Goal: Information Seeking & Learning: Compare options

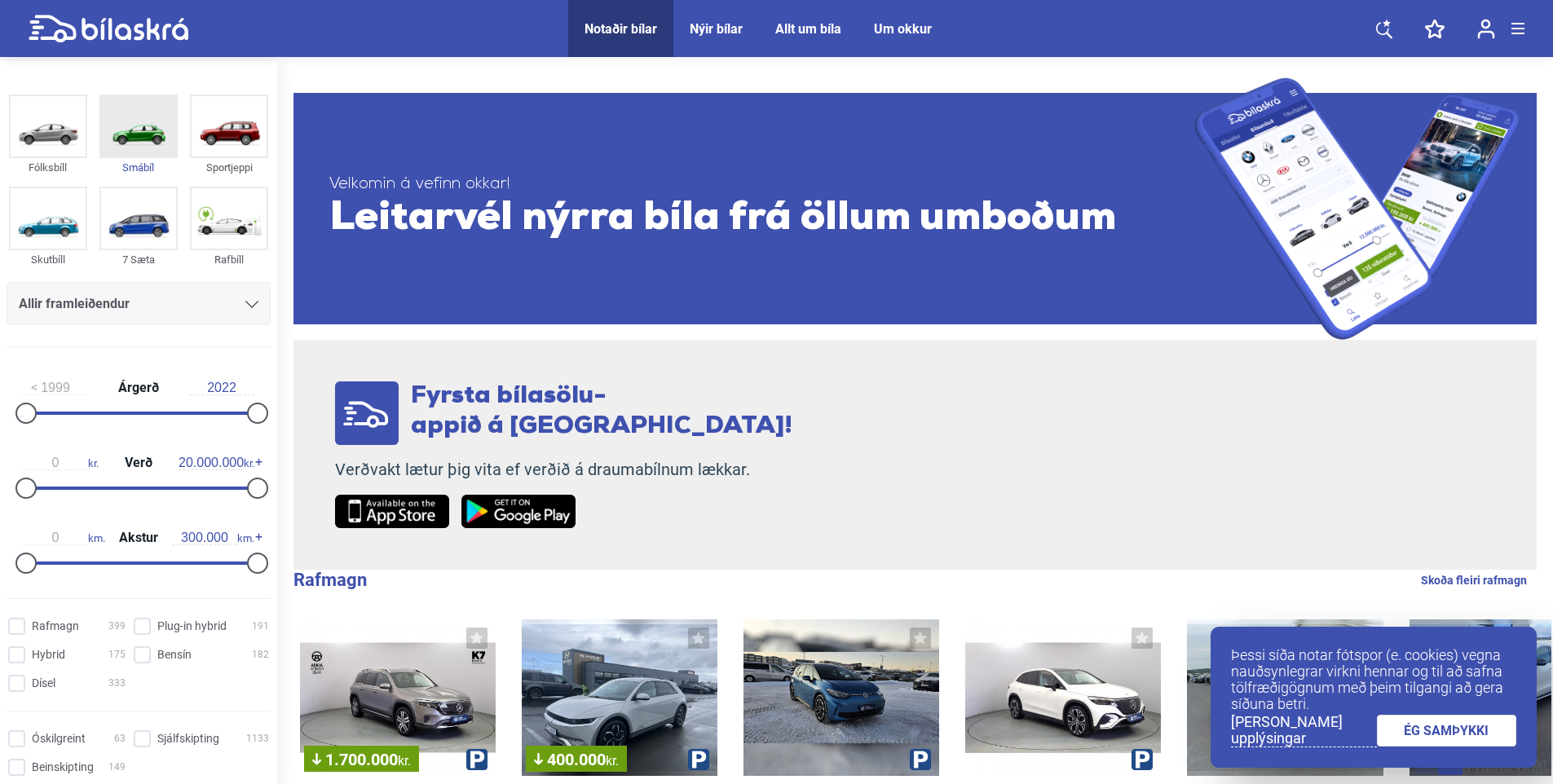
click at [143, 134] on img at bounding box center [139, 126] width 75 height 61
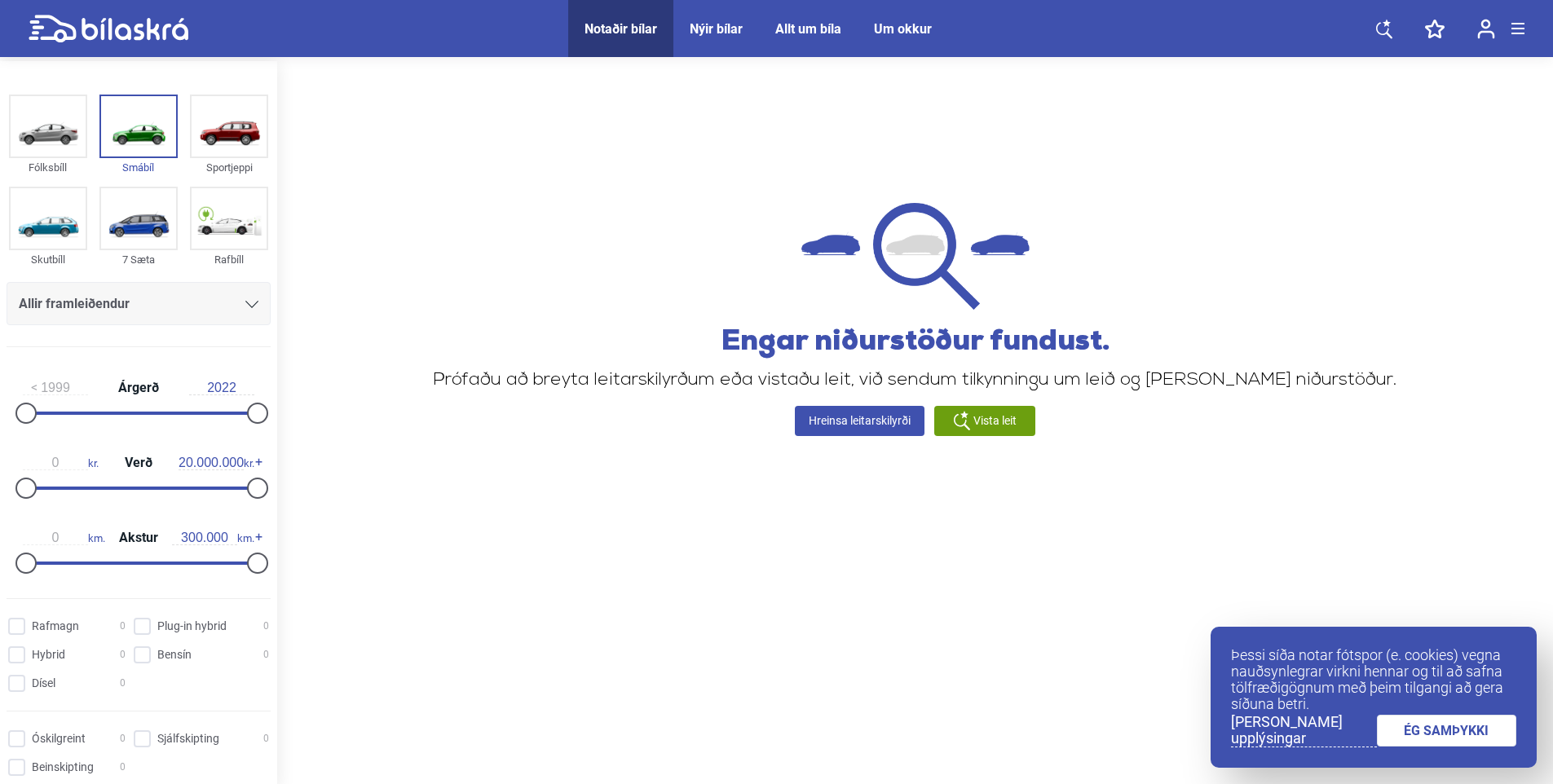
click at [635, 30] on div "Notaðir bílar" at bounding box center [621, 28] width 72 height 15
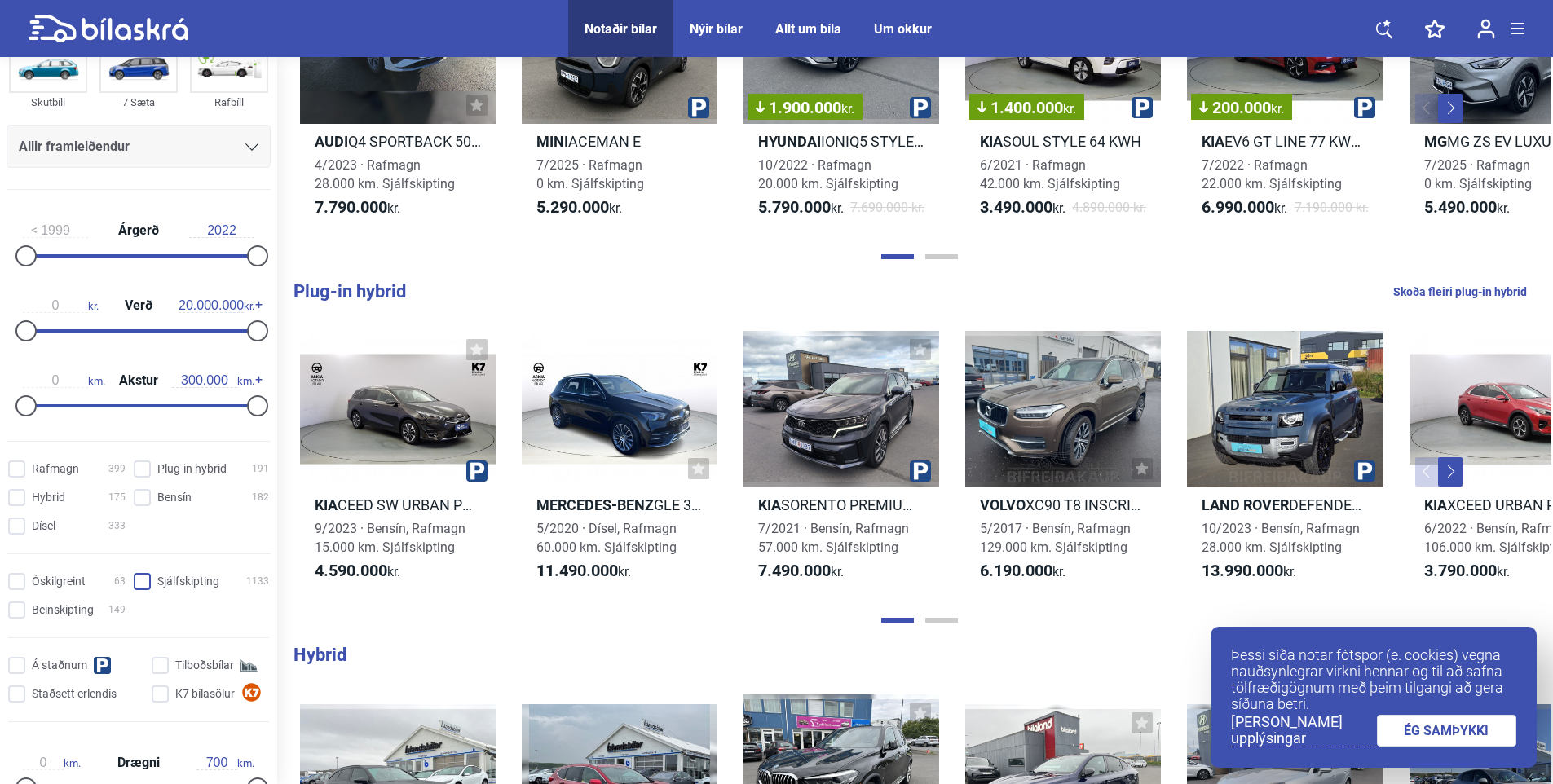
scroll to position [163, 0]
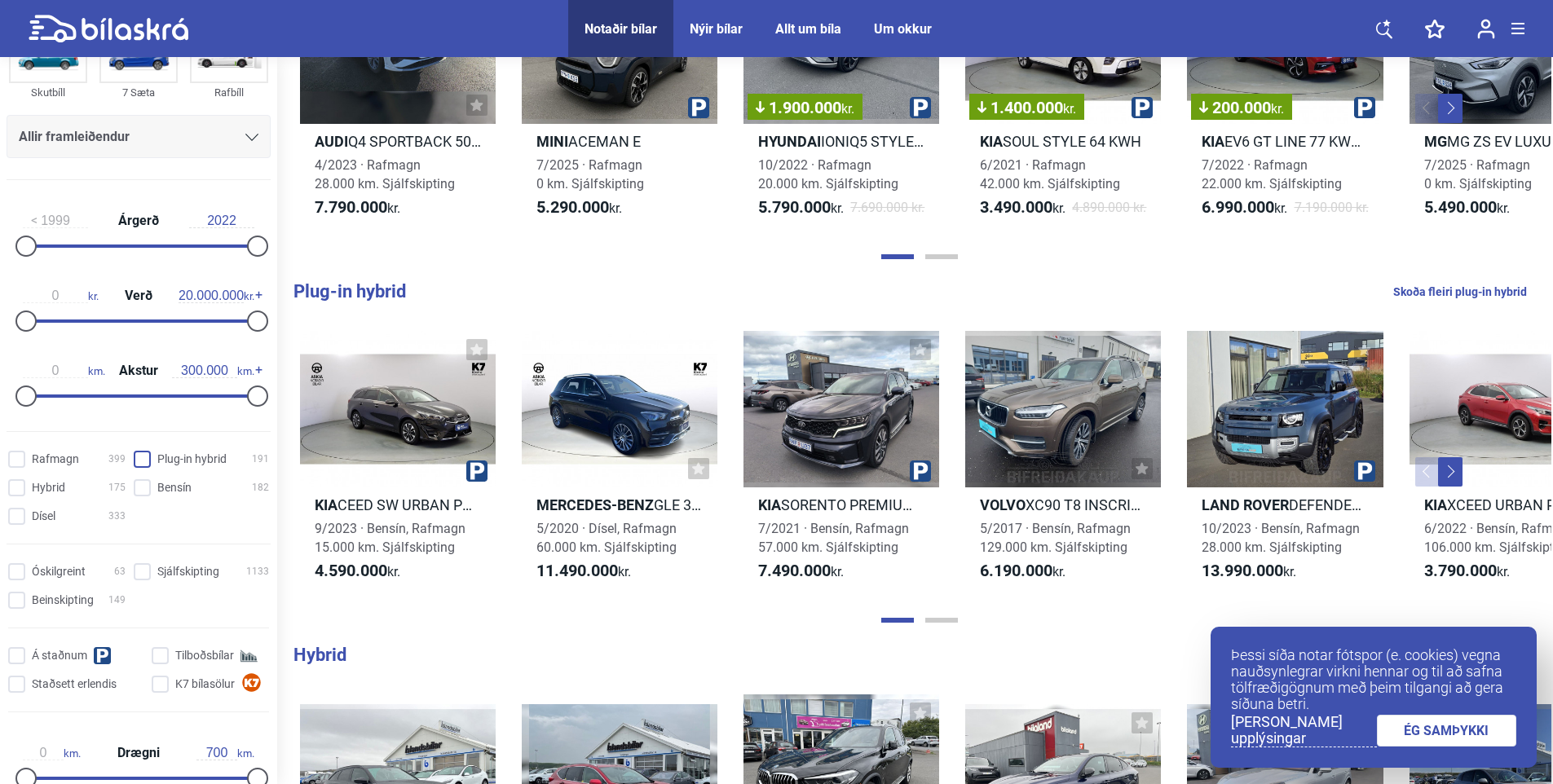
click at [140, 460] on hybrid "Plug-in hybrid 191" at bounding box center [203, 460] width 135 height 17
checkbox hybrid "true"
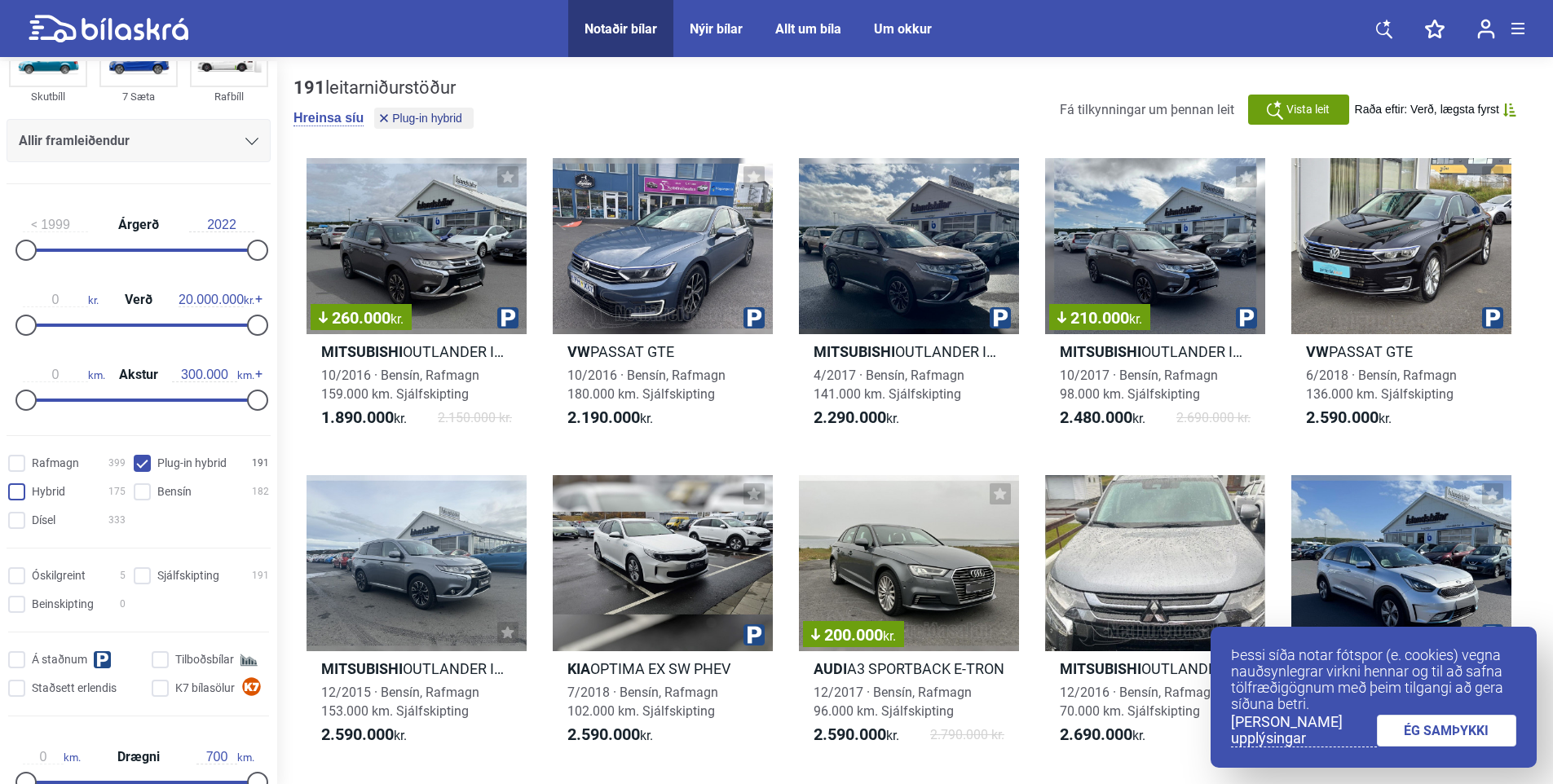
click at [14, 486] on input "Hybrid 175" at bounding box center [70, 492] width 118 height 17
checkbox input "true"
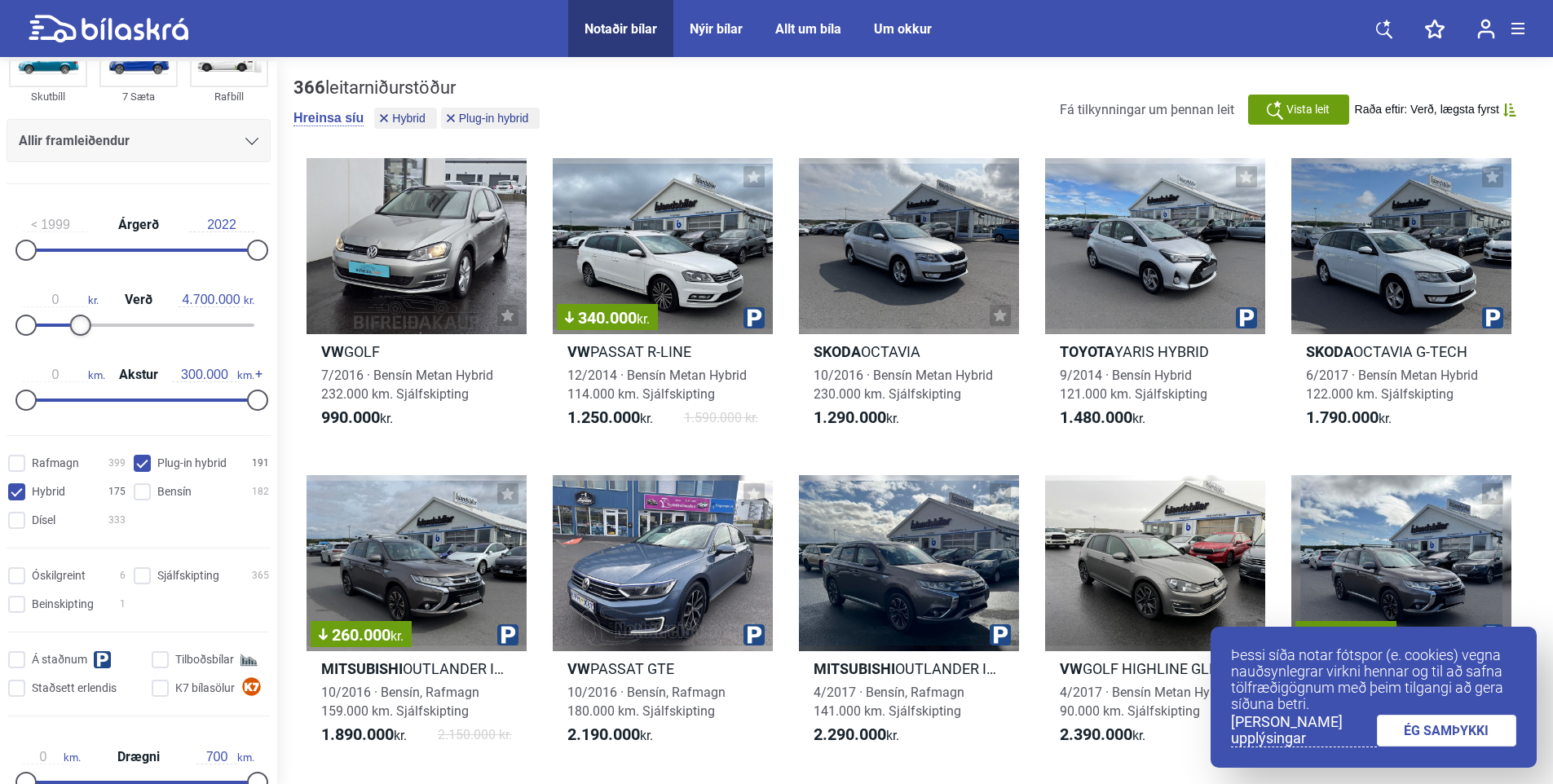
type input "4.800.000"
drag, startPoint x: 247, startPoint y: 323, endPoint x: 75, endPoint y: 340, distance: 172.8
click at [75, 340] on div "0 kr. Verð 4.800.000 kr." at bounding box center [139, 310] width 264 height 75
type input "60.000"
drag, startPoint x: 247, startPoint y: 398, endPoint x: 70, endPoint y: 403, distance: 177.1
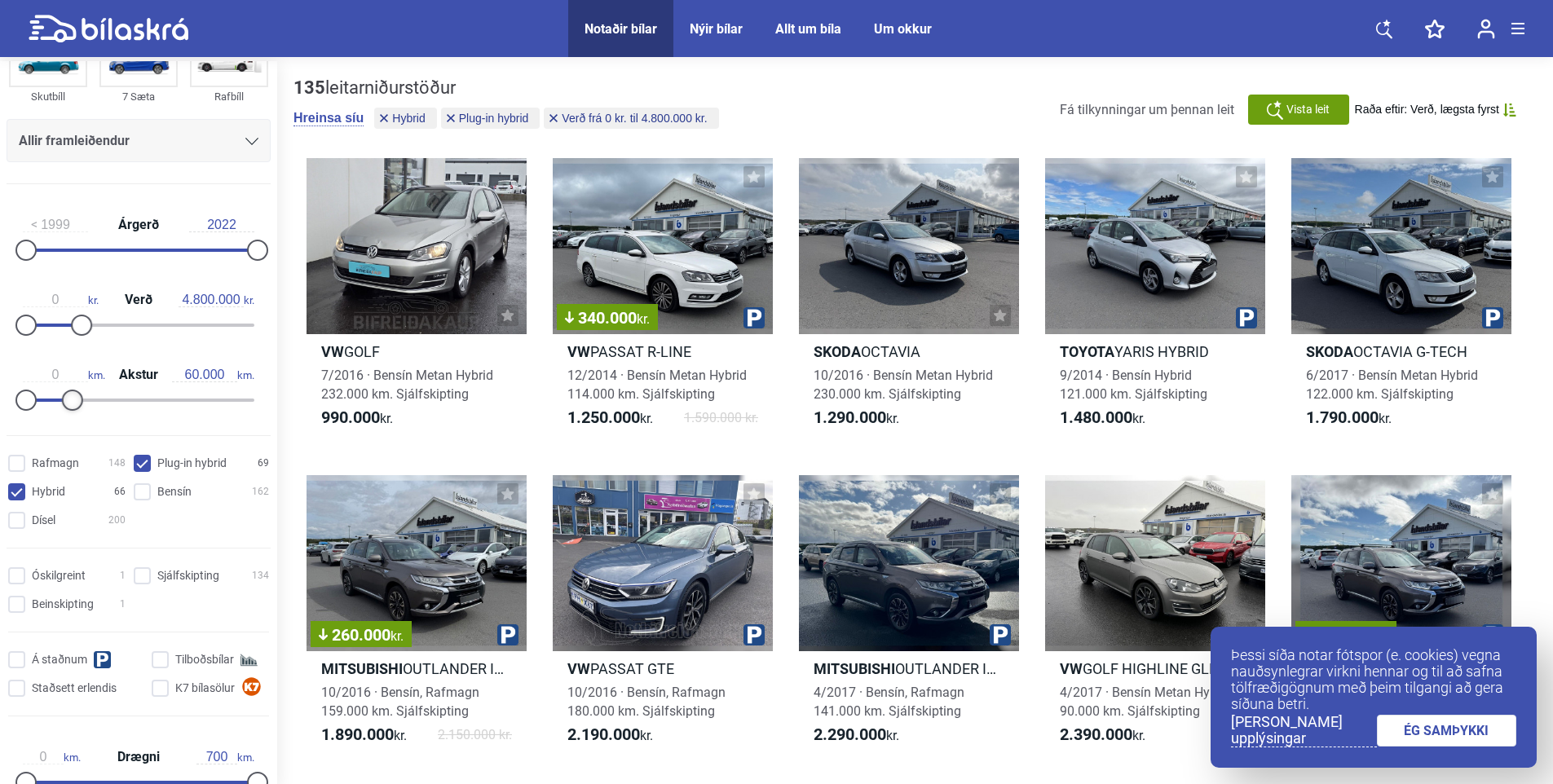
click at [70, 403] on div at bounding box center [72, 399] width 21 height 21
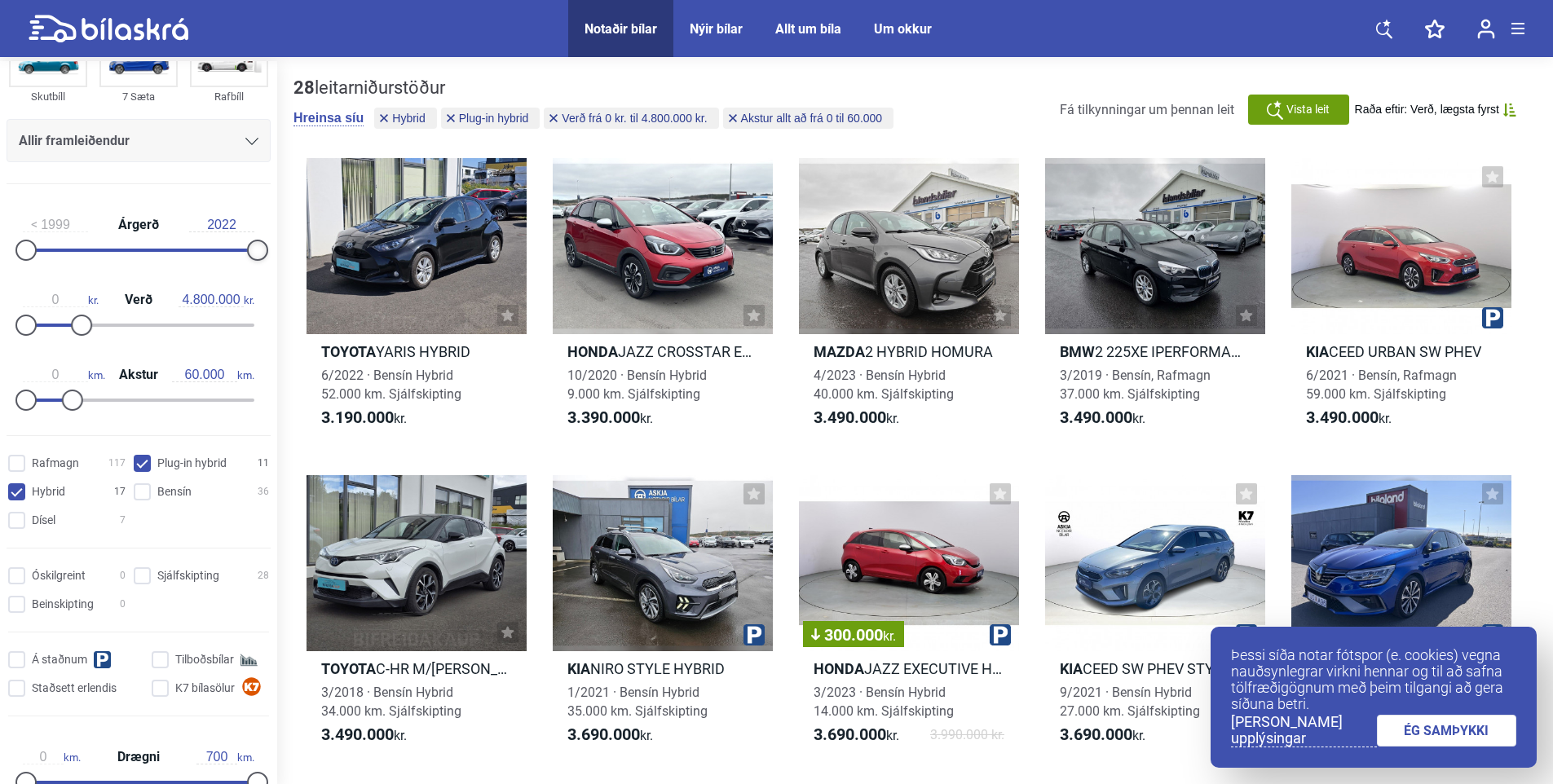
click at [254, 255] on div at bounding box center [257, 250] width 21 height 21
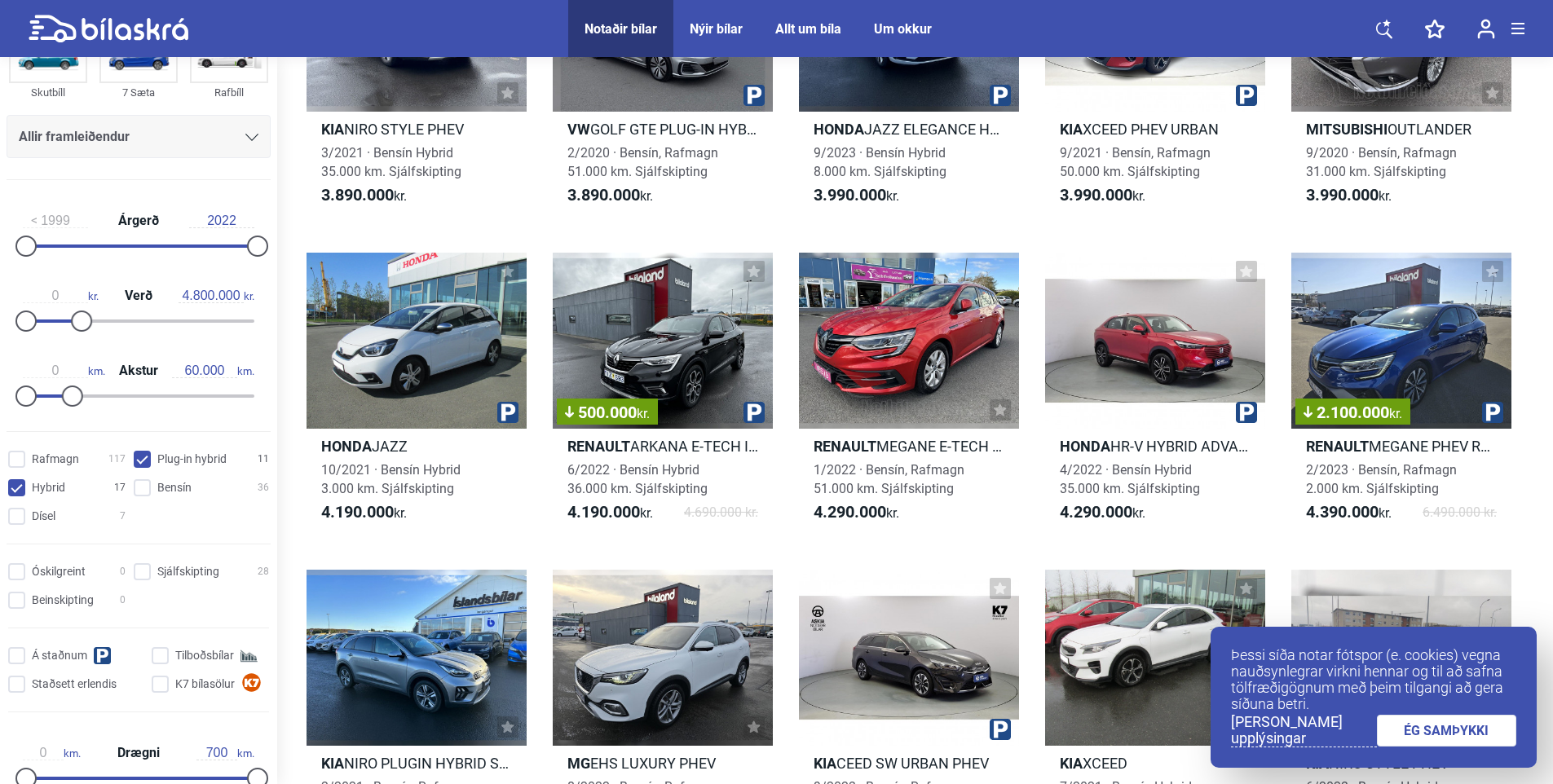
scroll to position [979, 0]
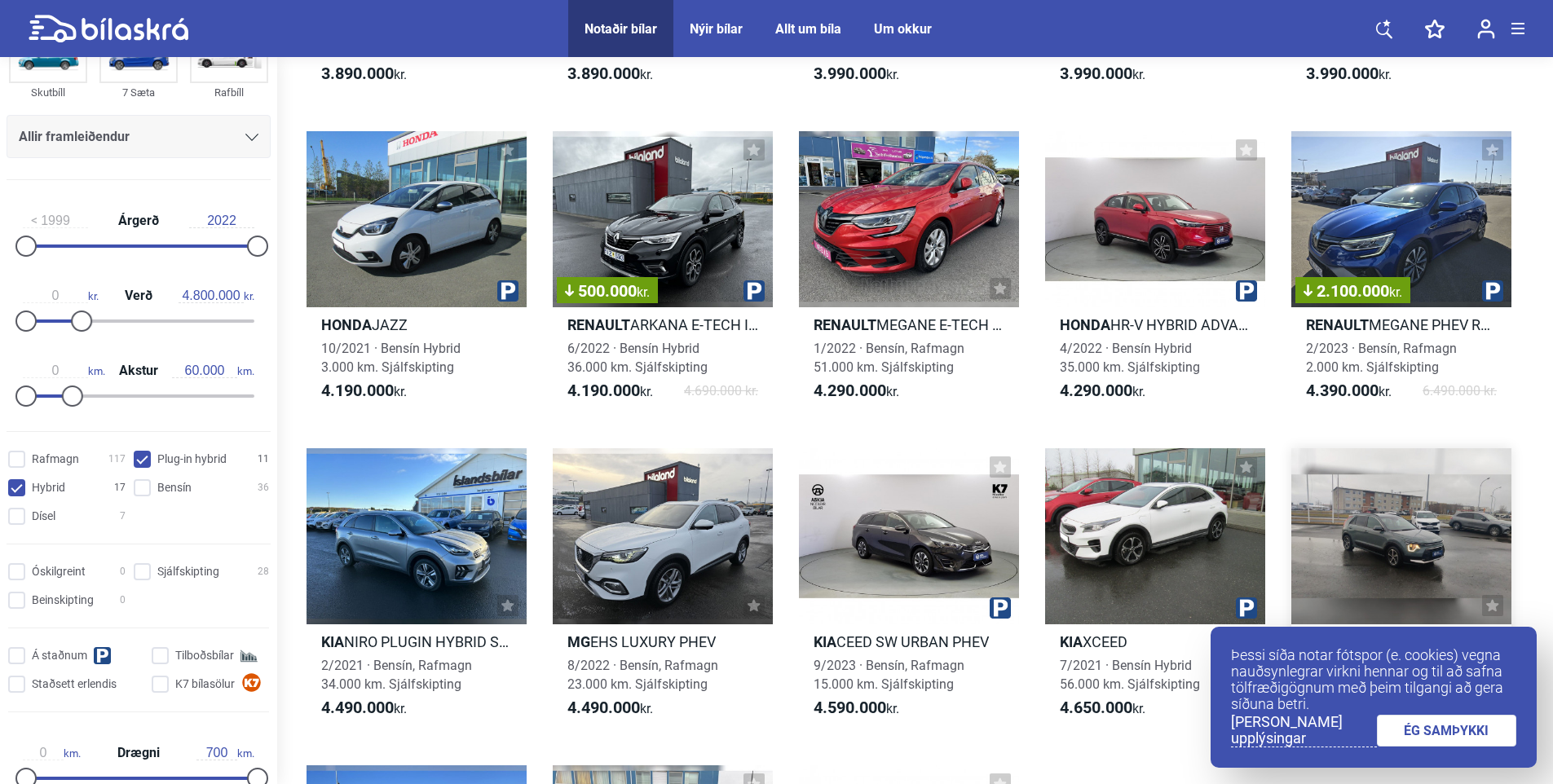
click at [1436, 731] on link "ÉG SAMÞYKKI" at bounding box center [1447, 731] width 140 height 32
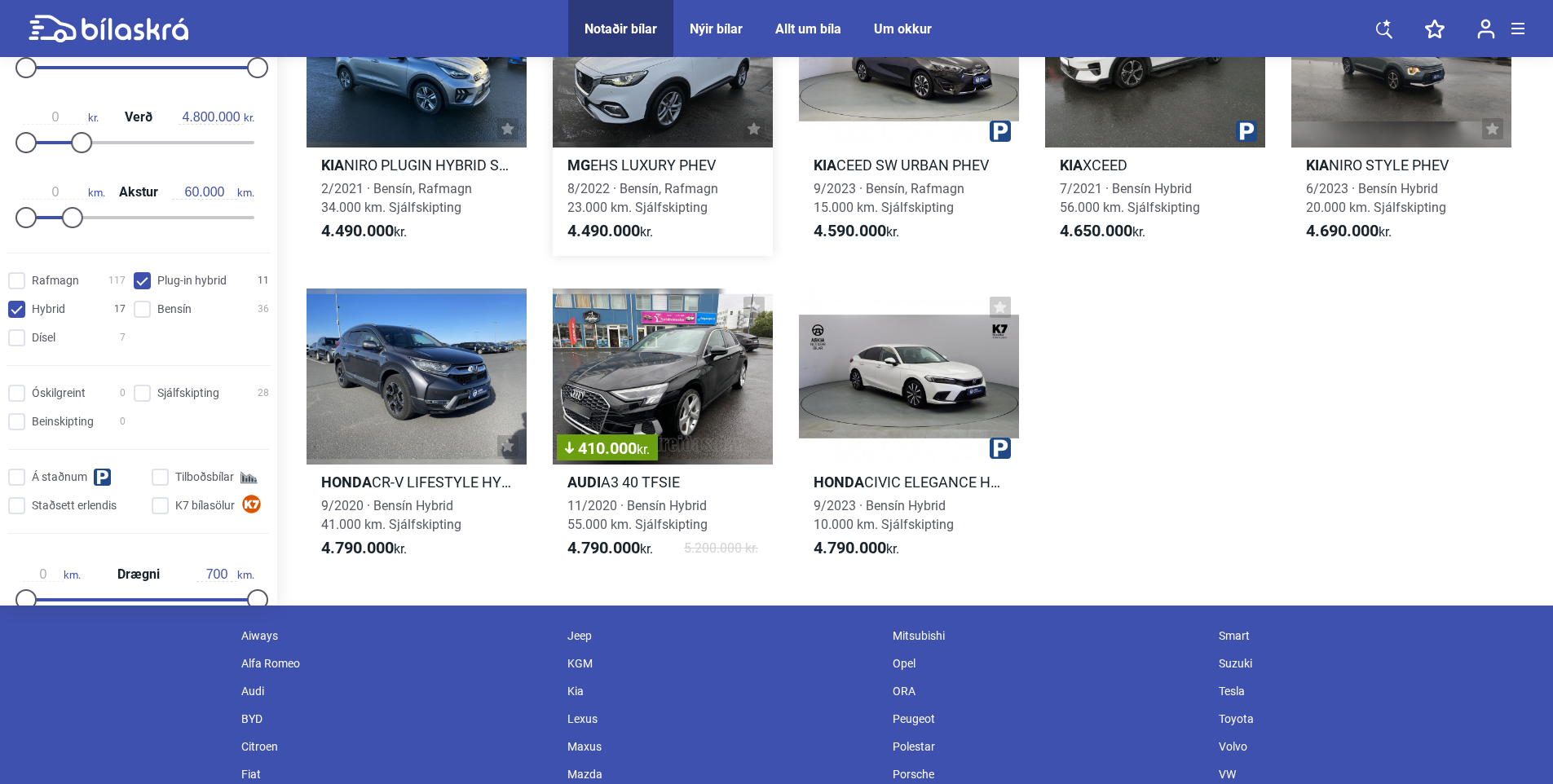
scroll to position [1549, 0]
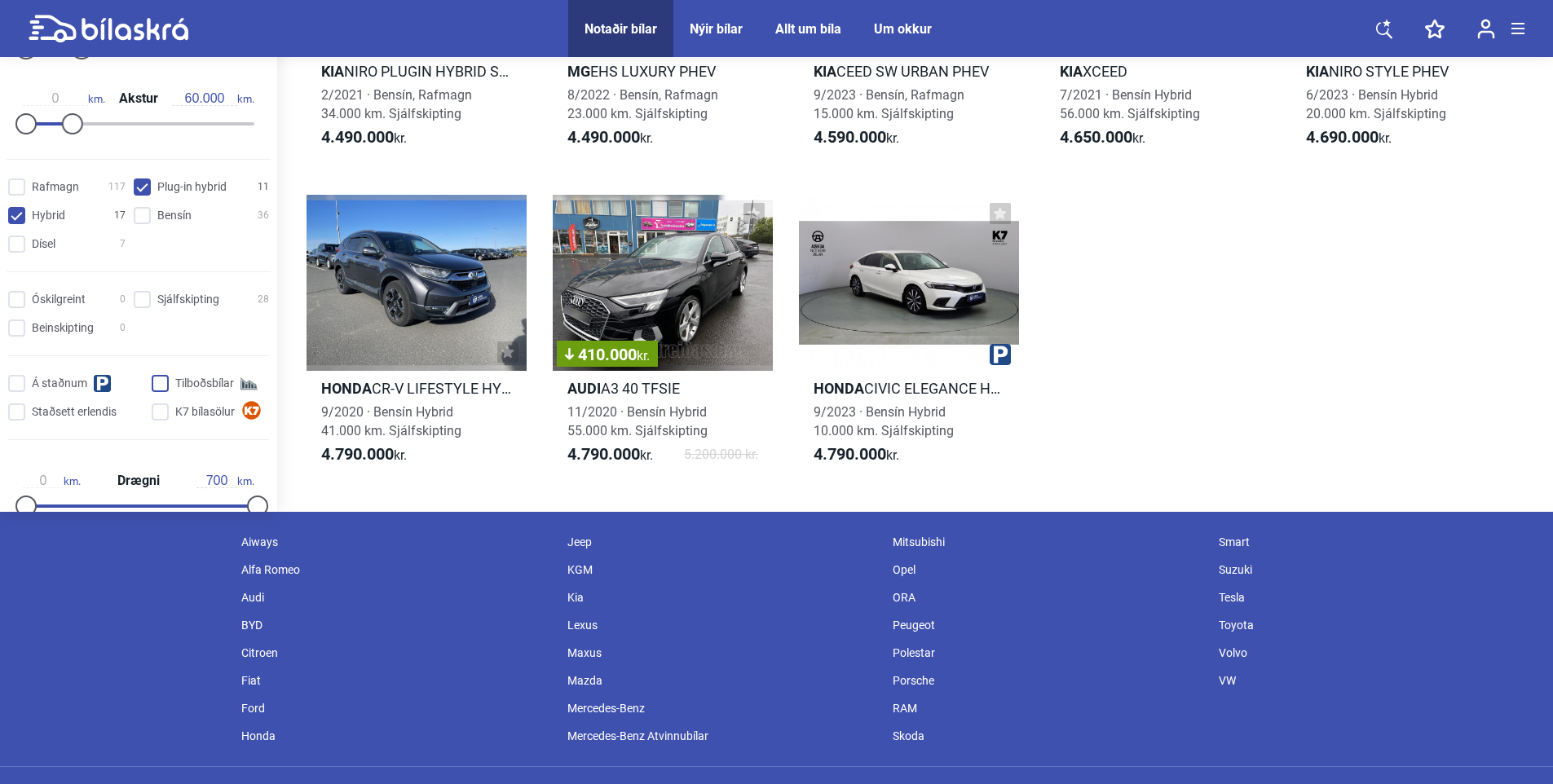
click at [164, 380] on input "Tilboðsbílar" at bounding box center [213, 384] width 118 height 17
checkbox input "true"
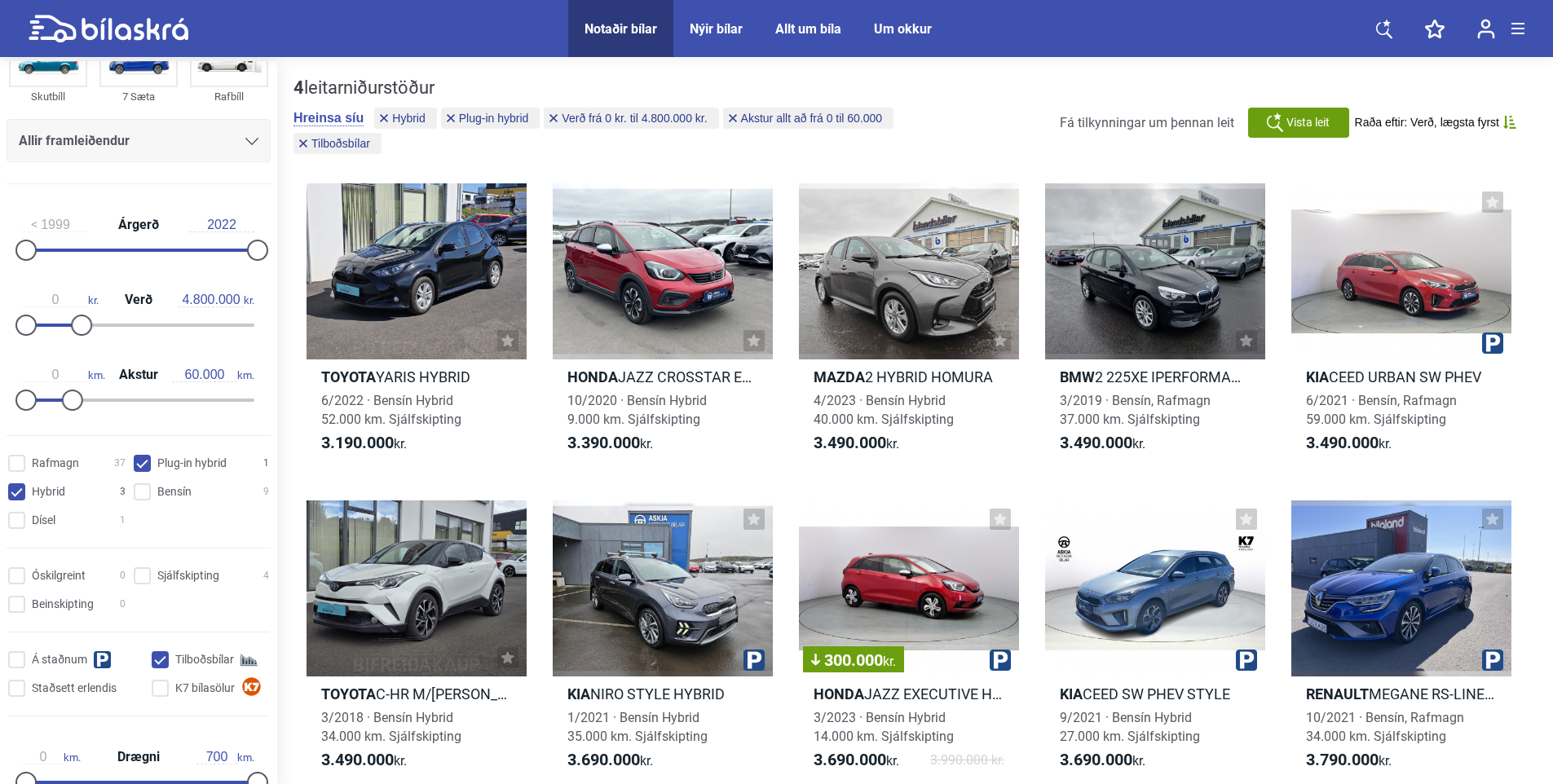
click at [165, 29] on icon at bounding box center [135, 29] width 107 height 22
type input "20.000.000"
type input "300.000"
checkbox hybrid "false"
checkbox input "false"
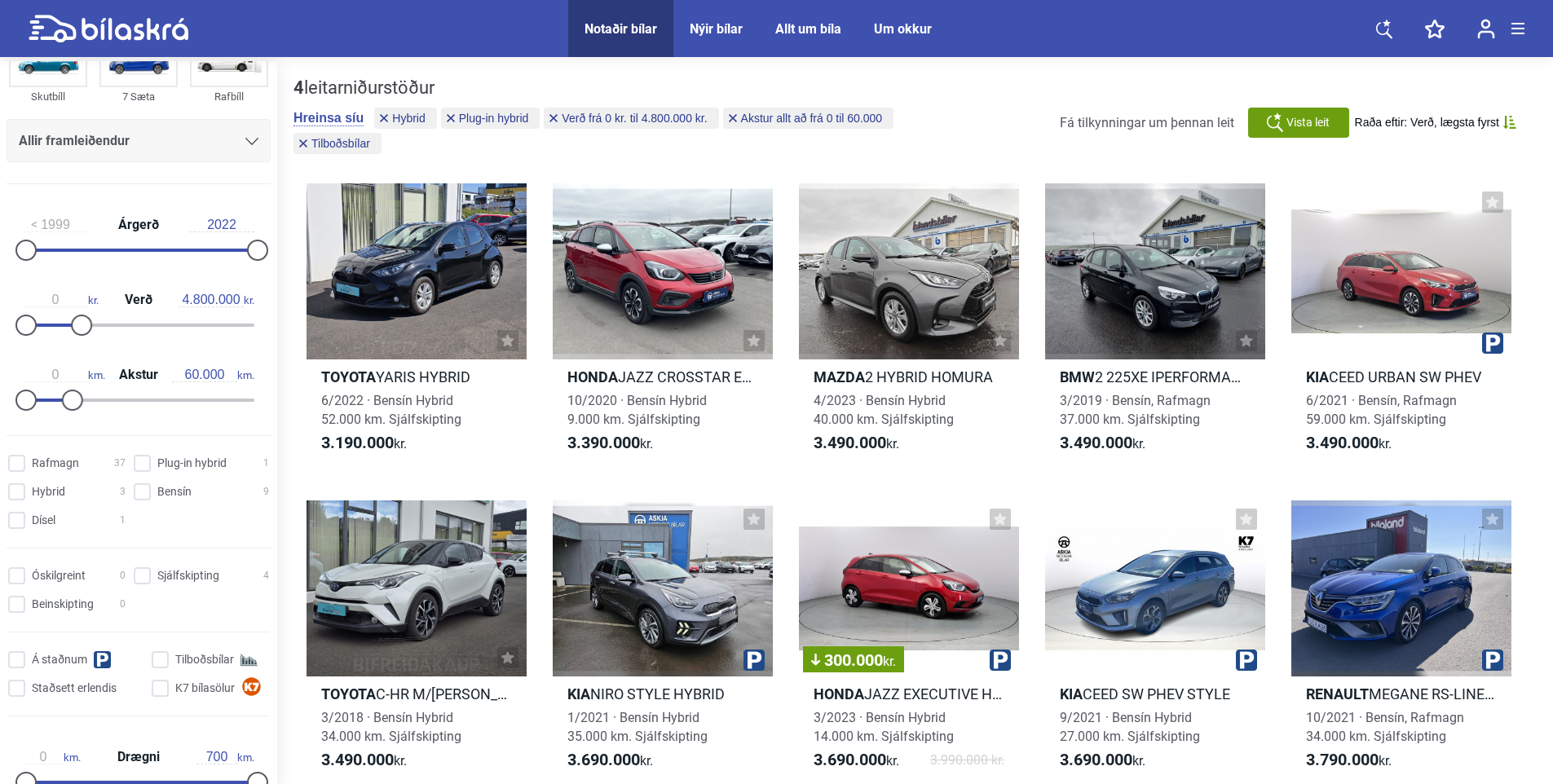
checkbox input "false"
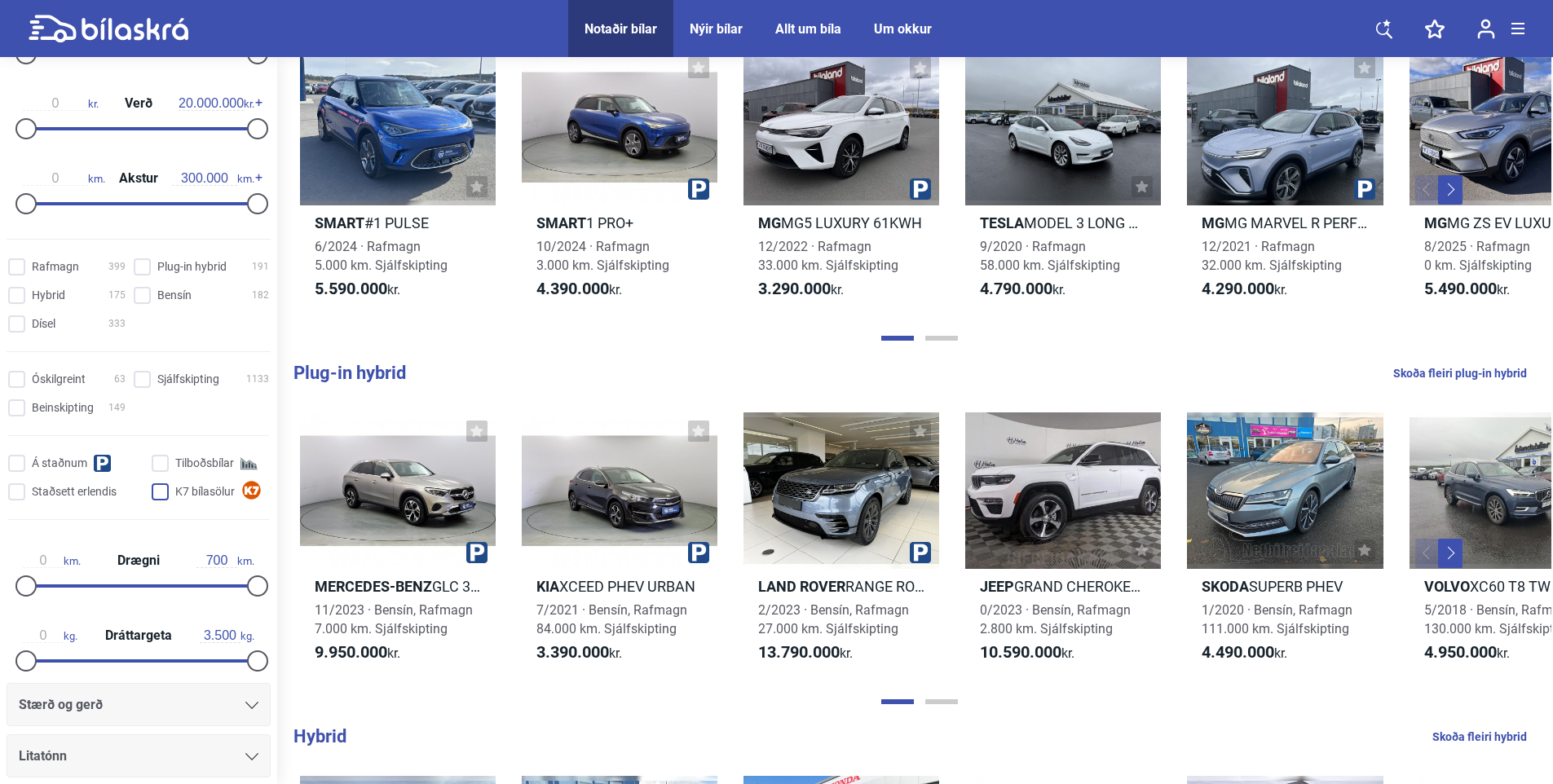
scroll to position [326, 0]
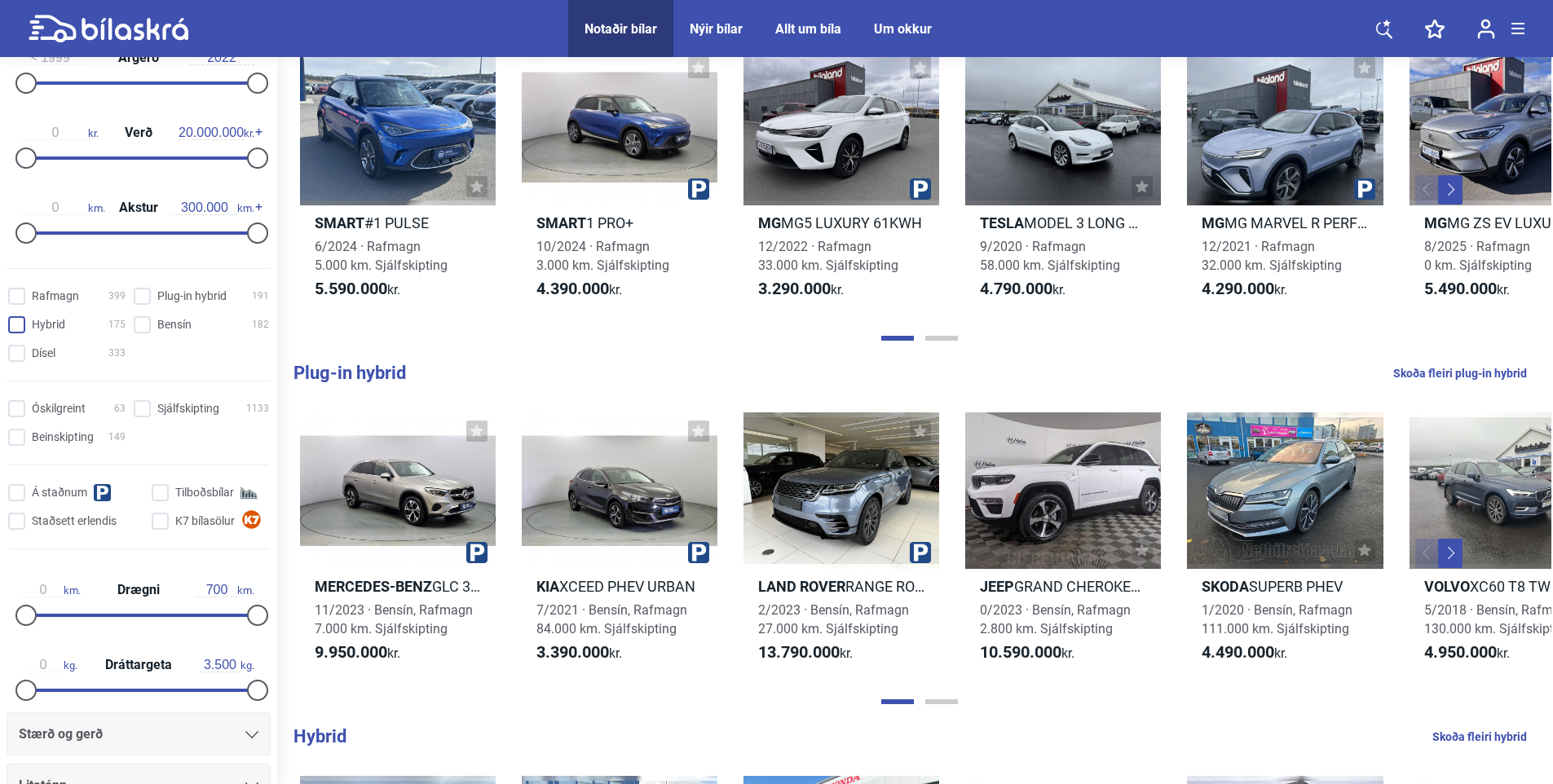
click at [16, 326] on input "Hybrid 175" at bounding box center [70, 325] width 118 height 17
checkbox input "true"
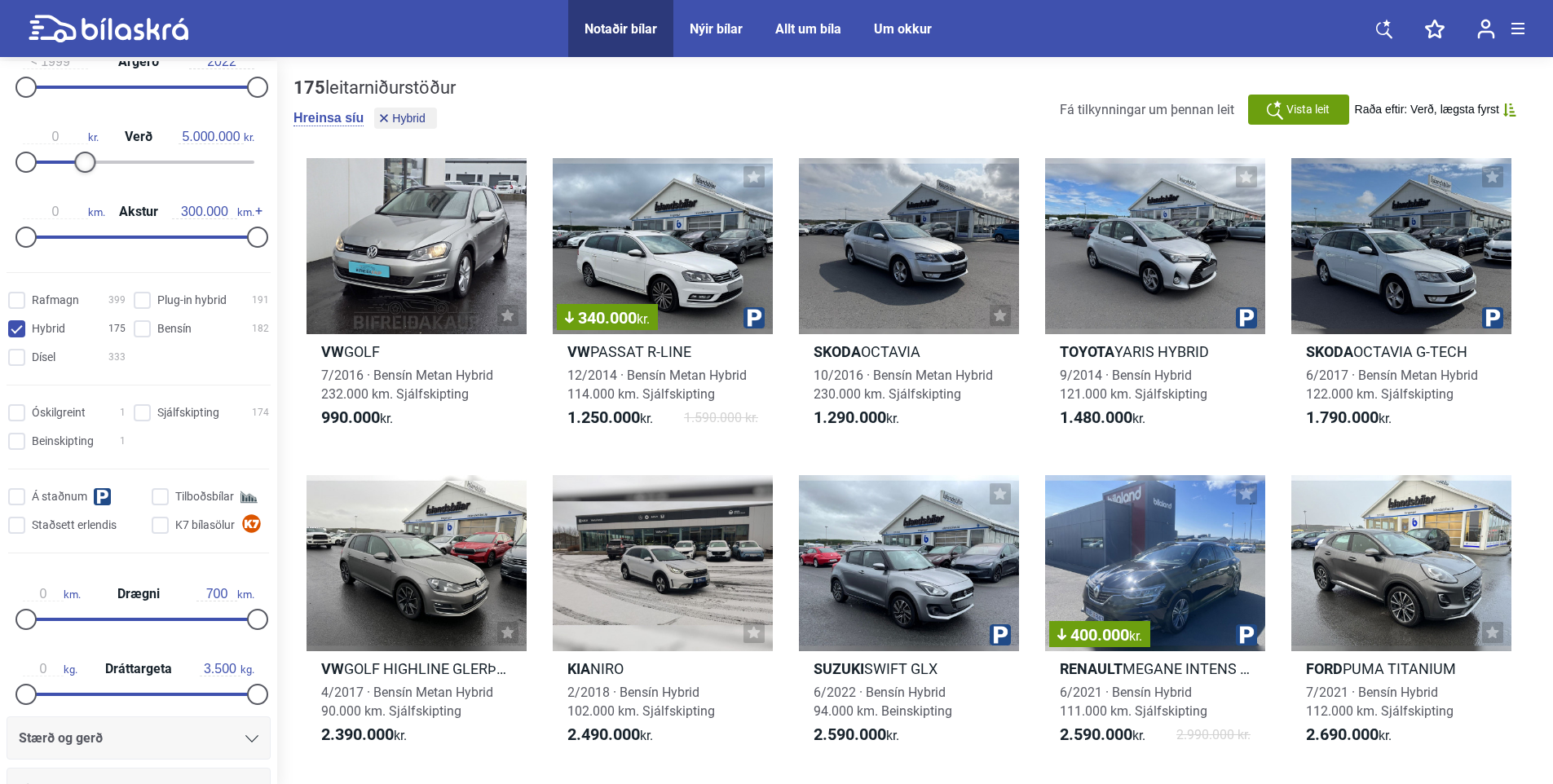
type input "4.900.000"
drag, startPoint x: 254, startPoint y: 165, endPoint x: 83, endPoint y: 173, distance: 171.2
click at [83, 173] on div "0 kr. Verð 4.900.000 kr." at bounding box center [139, 147] width 264 height 75
drag, startPoint x: 248, startPoint y: 243, endPoint x: 72, endPoint y: 248, distance: 176.1
click at [70, 251] on div "0 km. Akstur 60.000 km." at bounding box center [139, 222] width 264 height 75
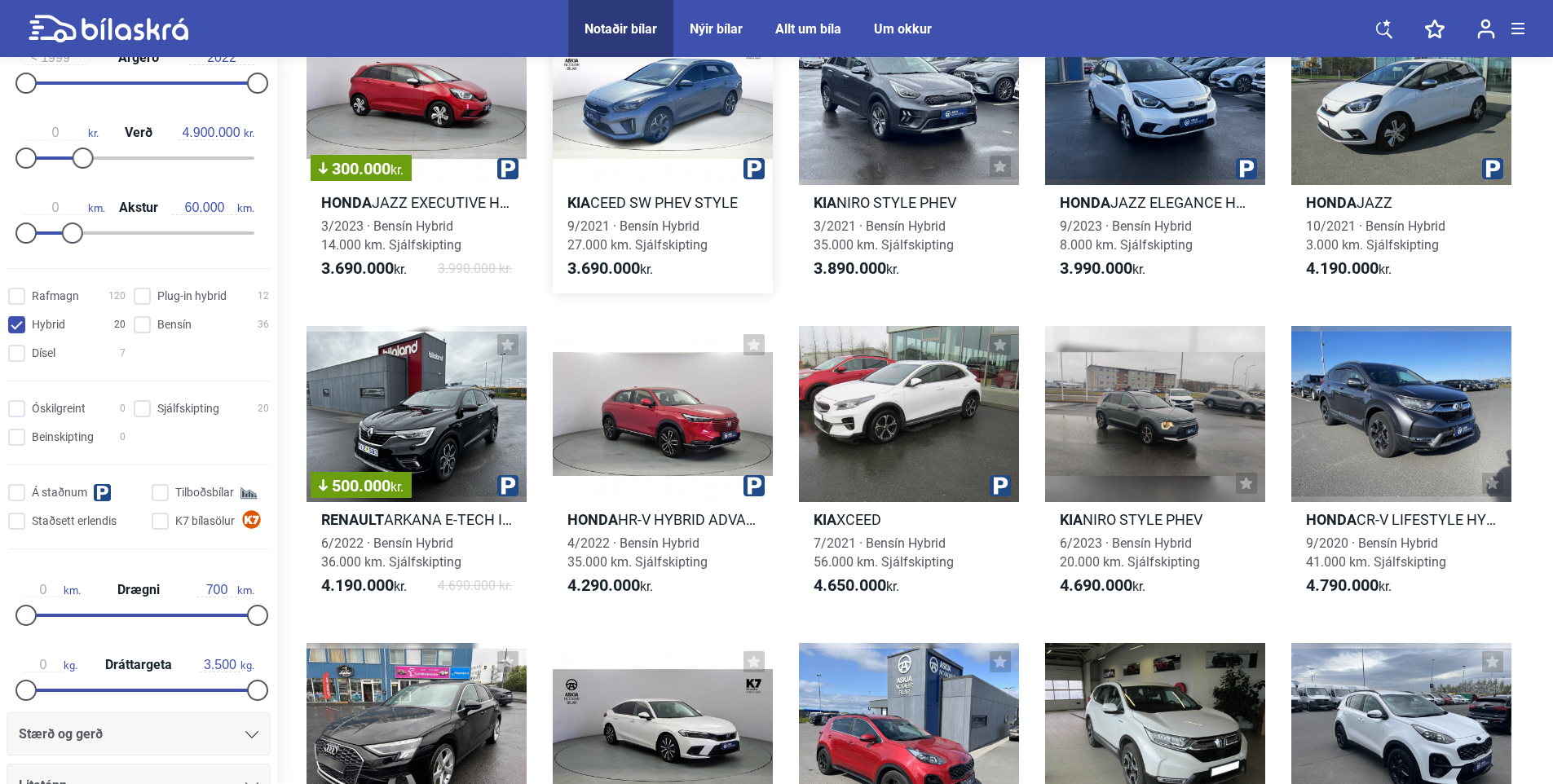
scroll to position [163, 0]
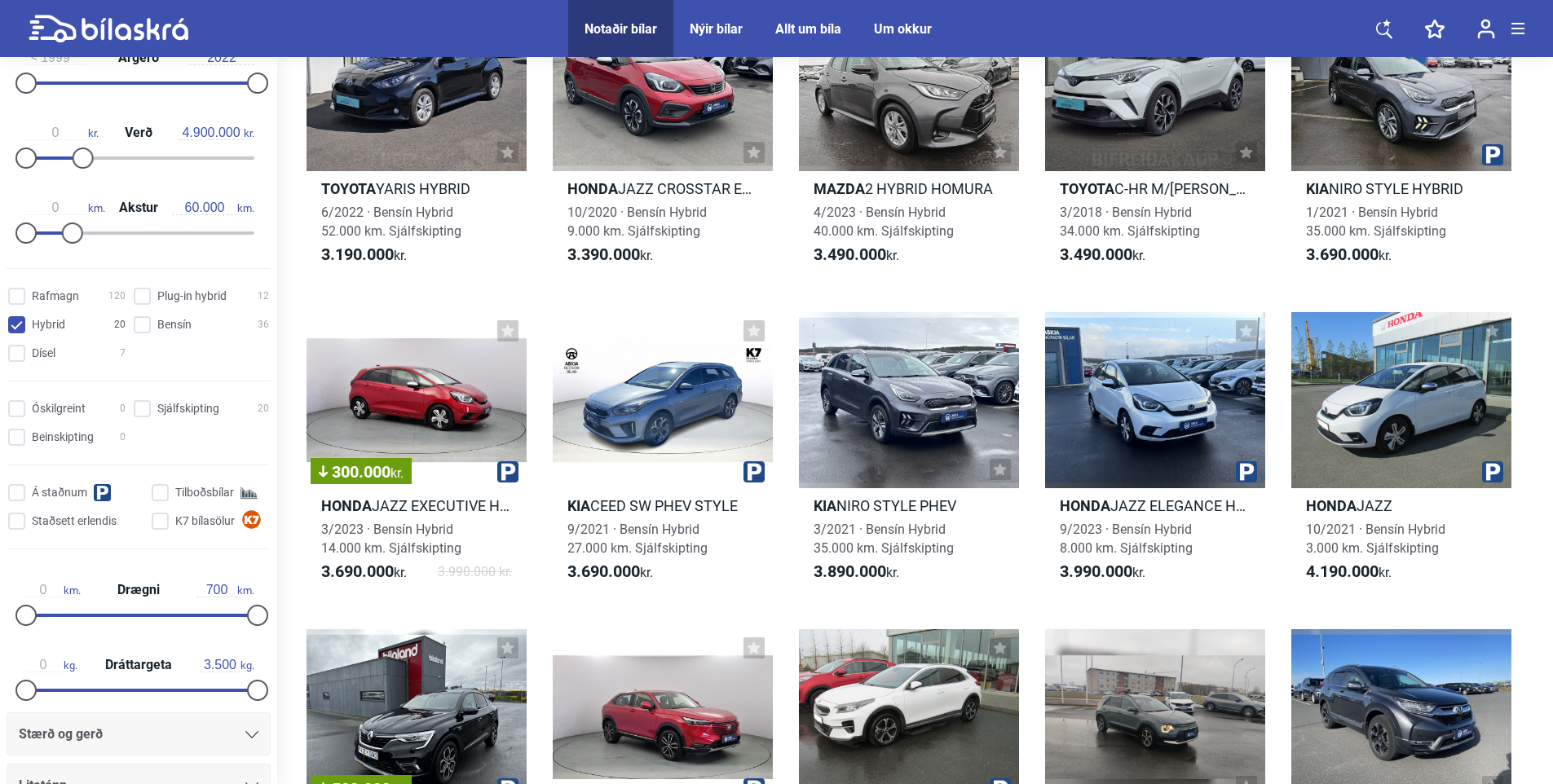
type input "300.000"
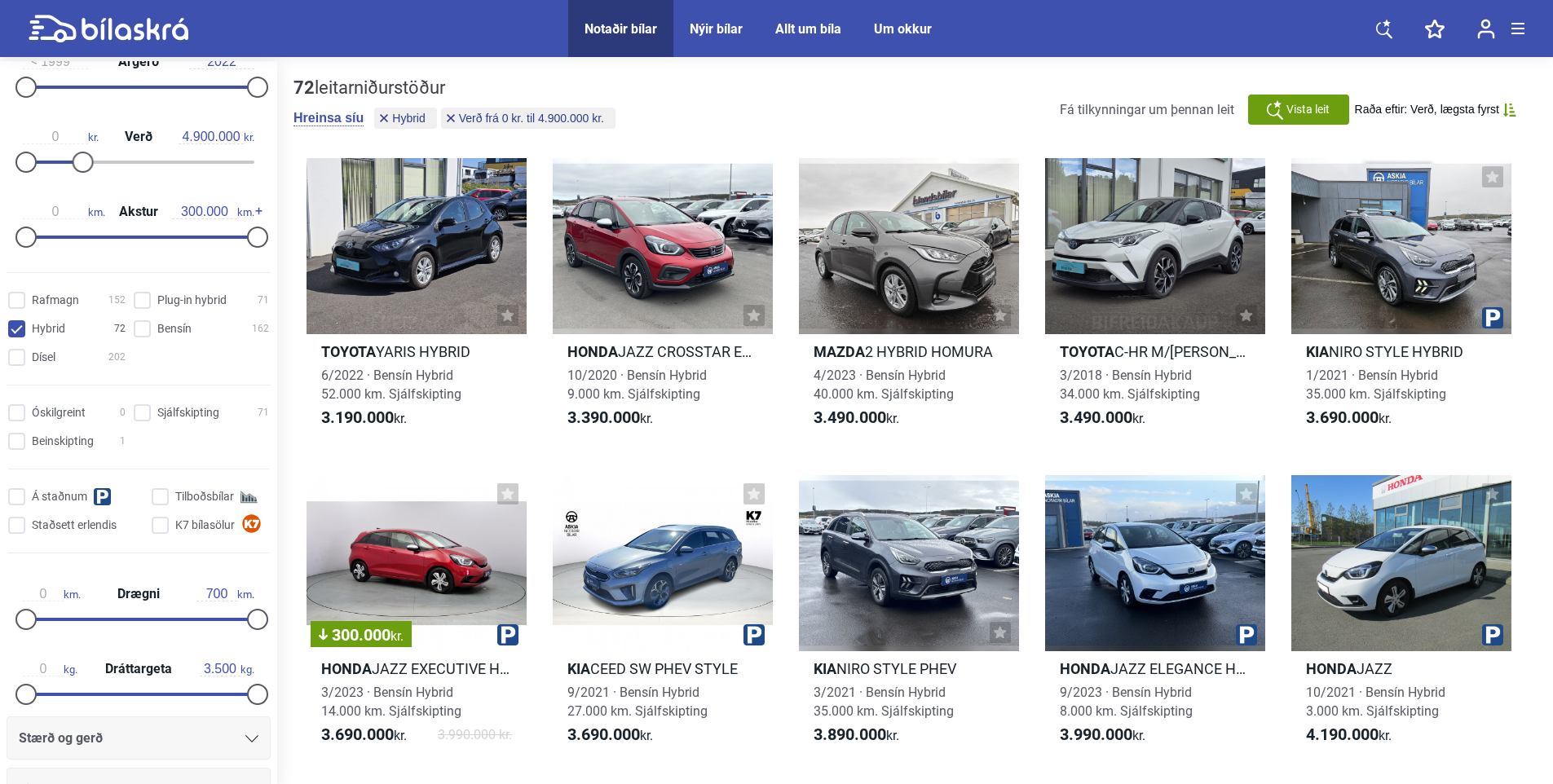
type input "20.000.000"
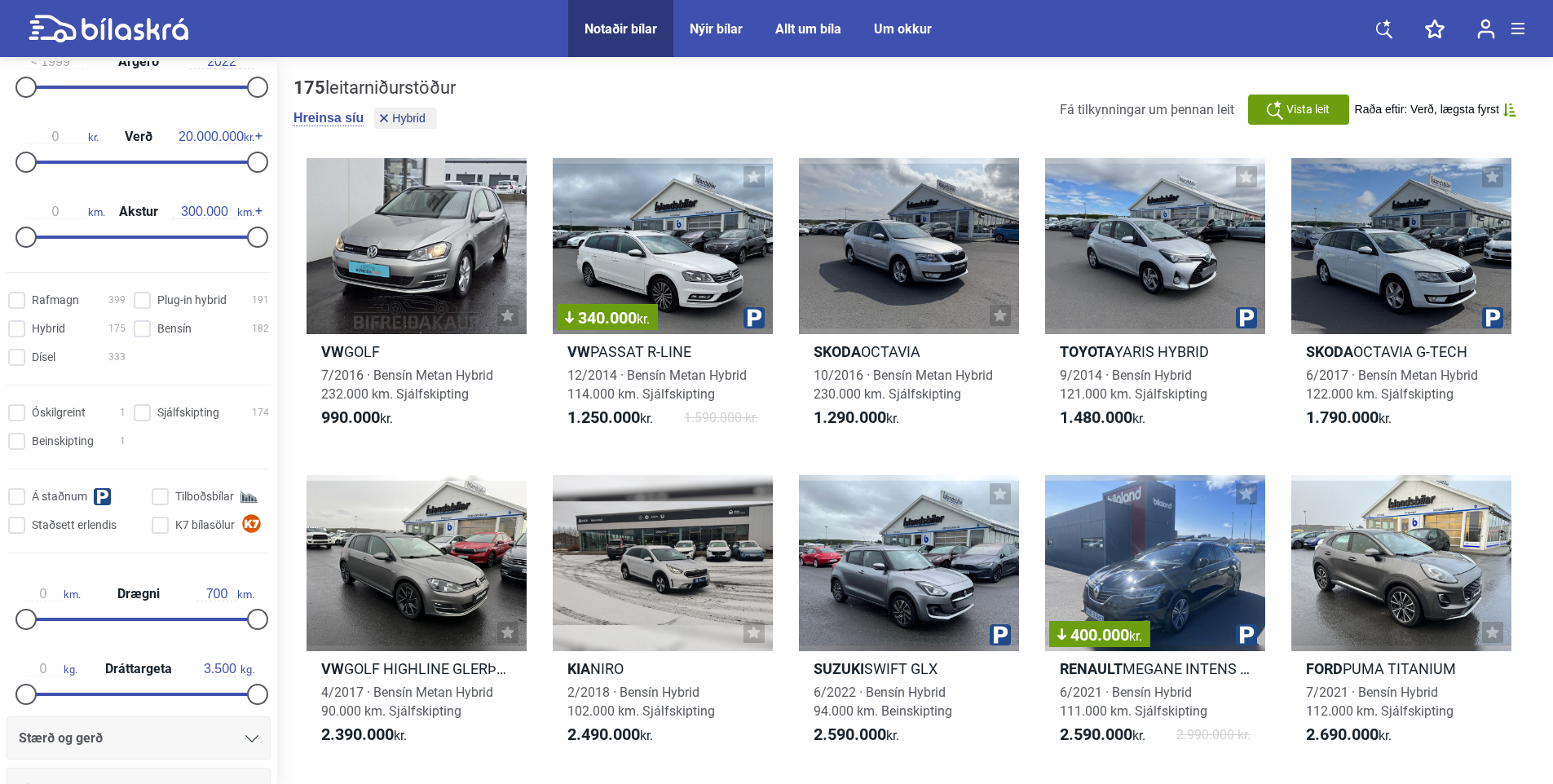
checkbox input "false"
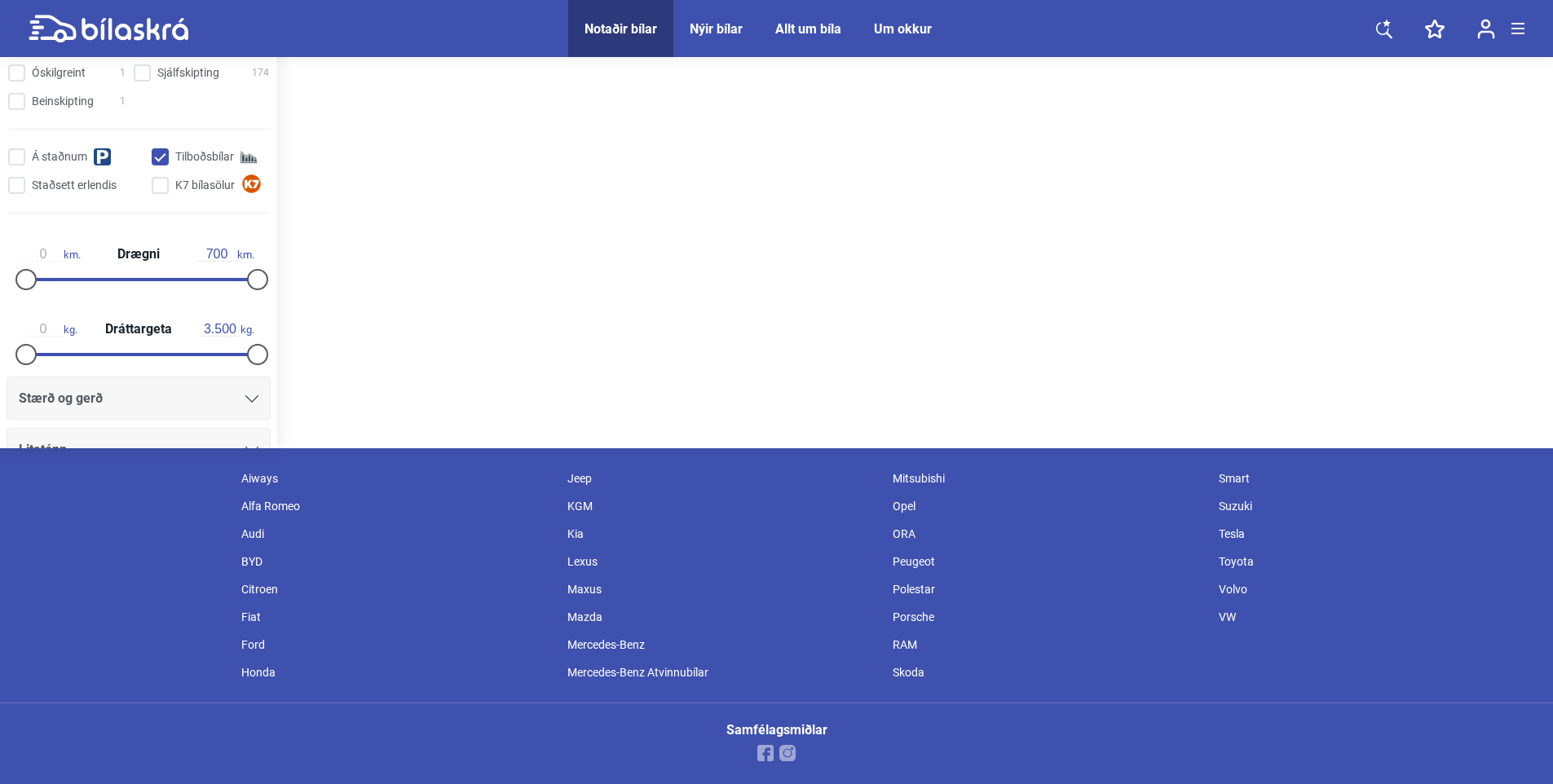
type input "4.800.000"
type input "60.000"
checkbox hybrid "true"
checkbox input "true"
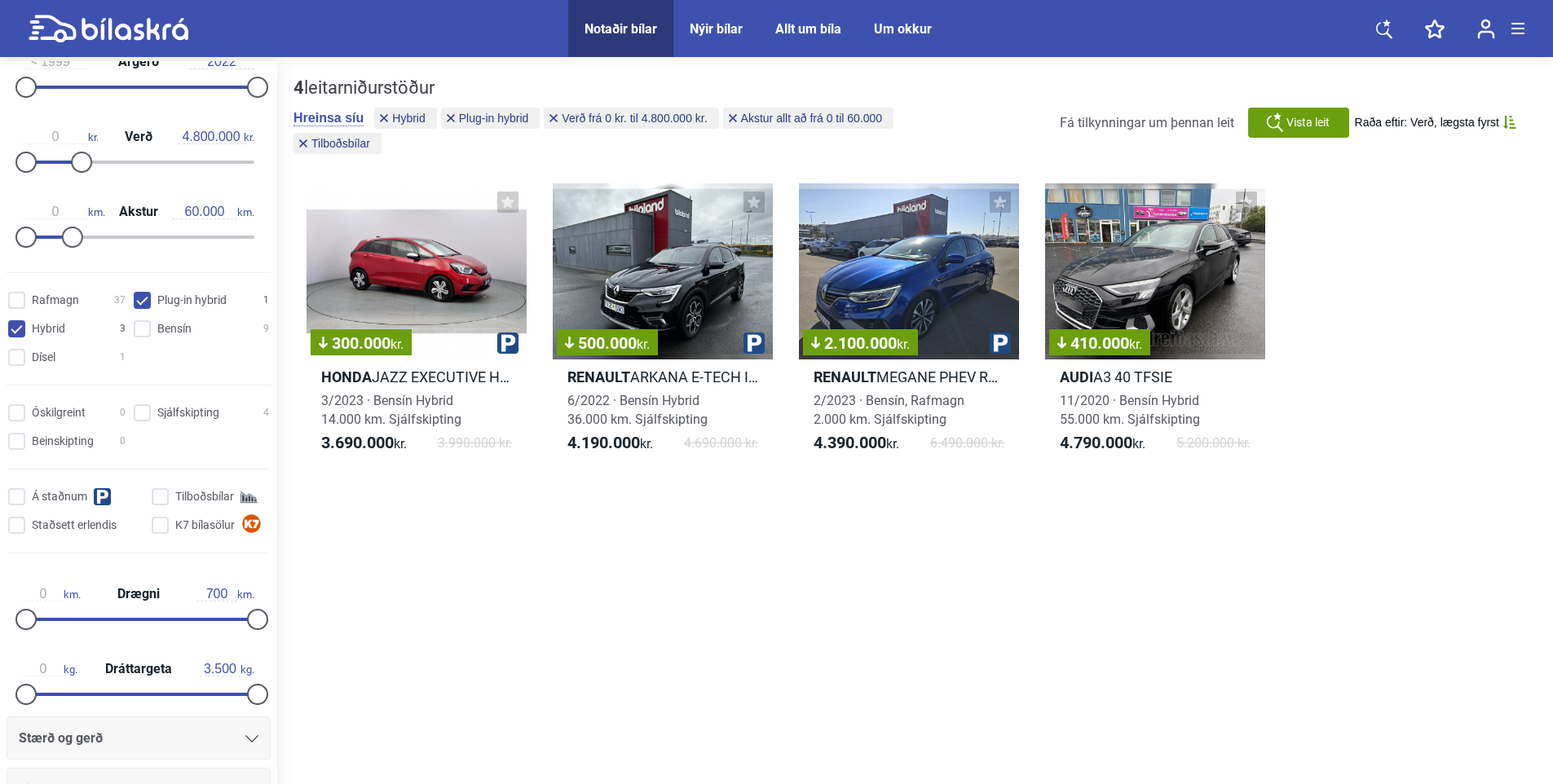
checkbox input "false"
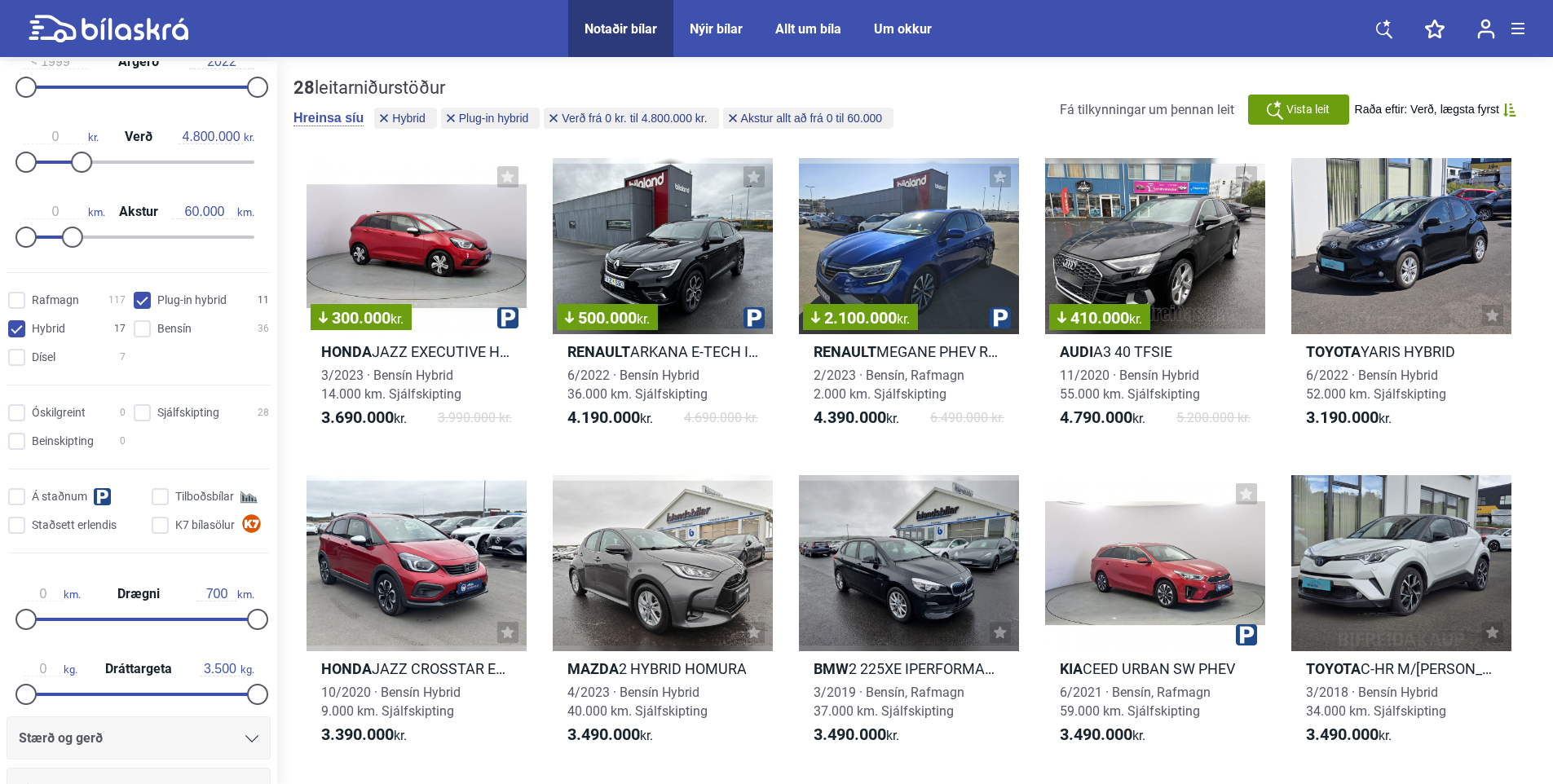
type input "20.000.000"
type input "300.000"
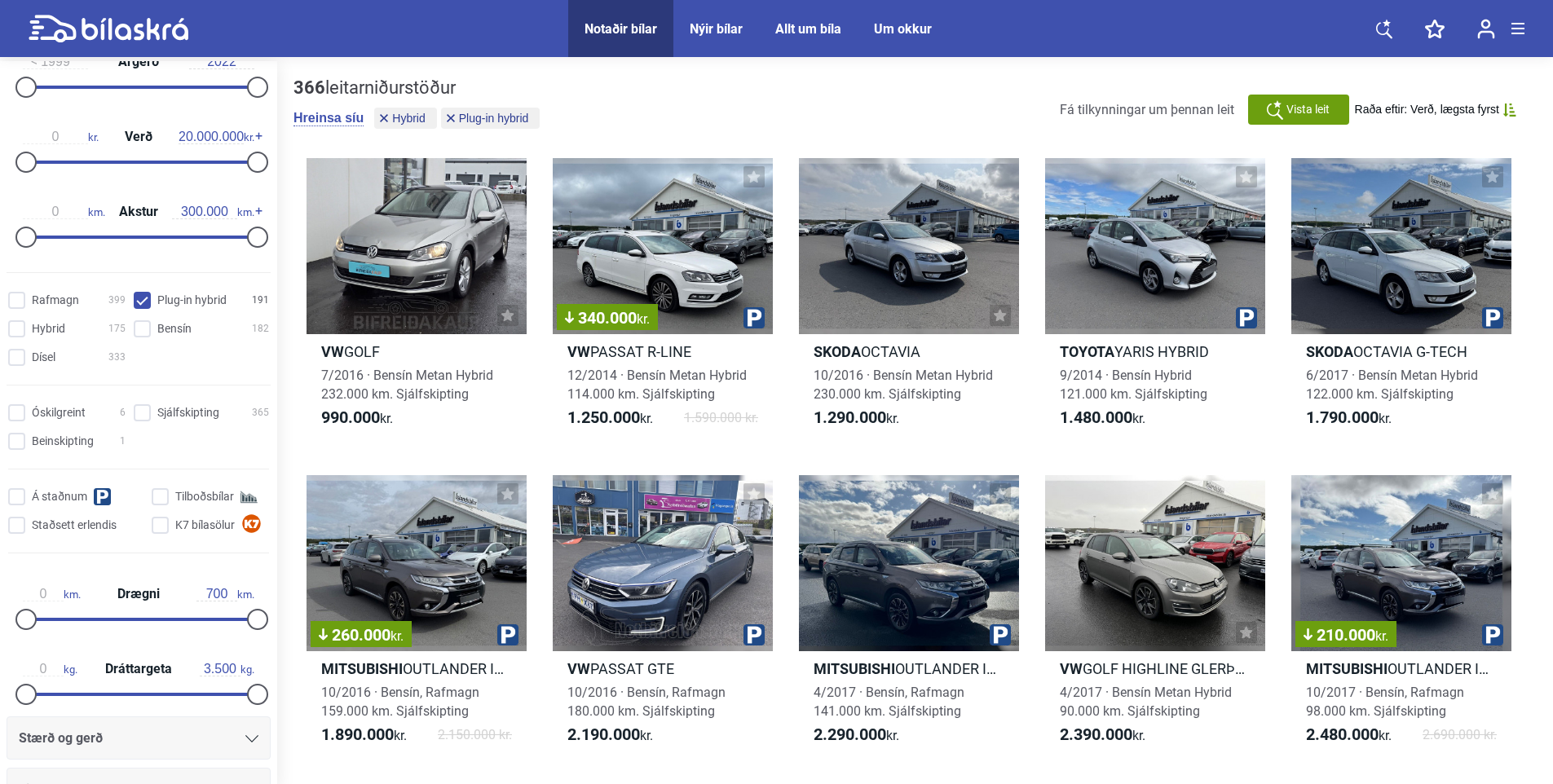
checkbox input "false"
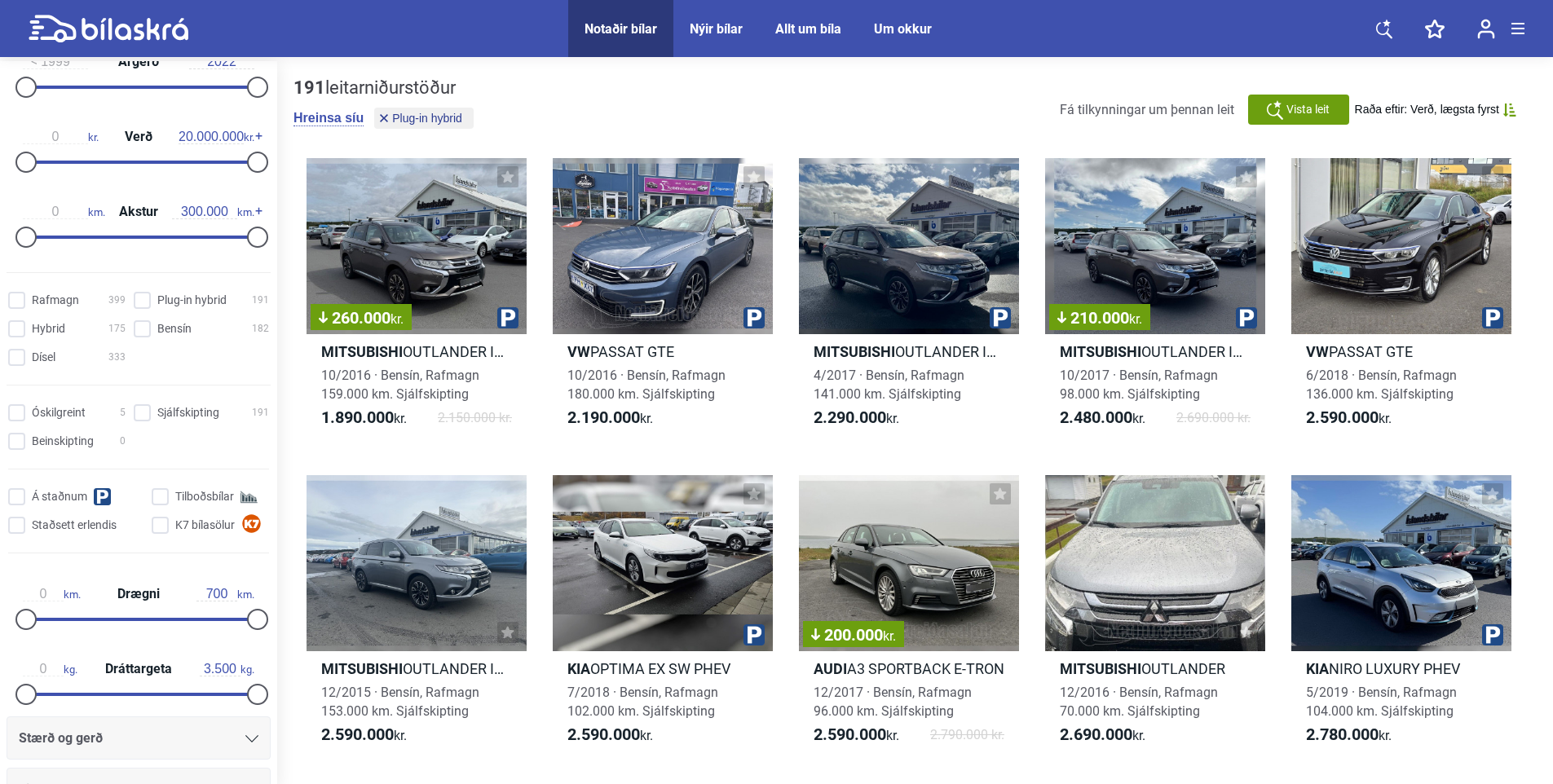
checkbox hybrid "false"
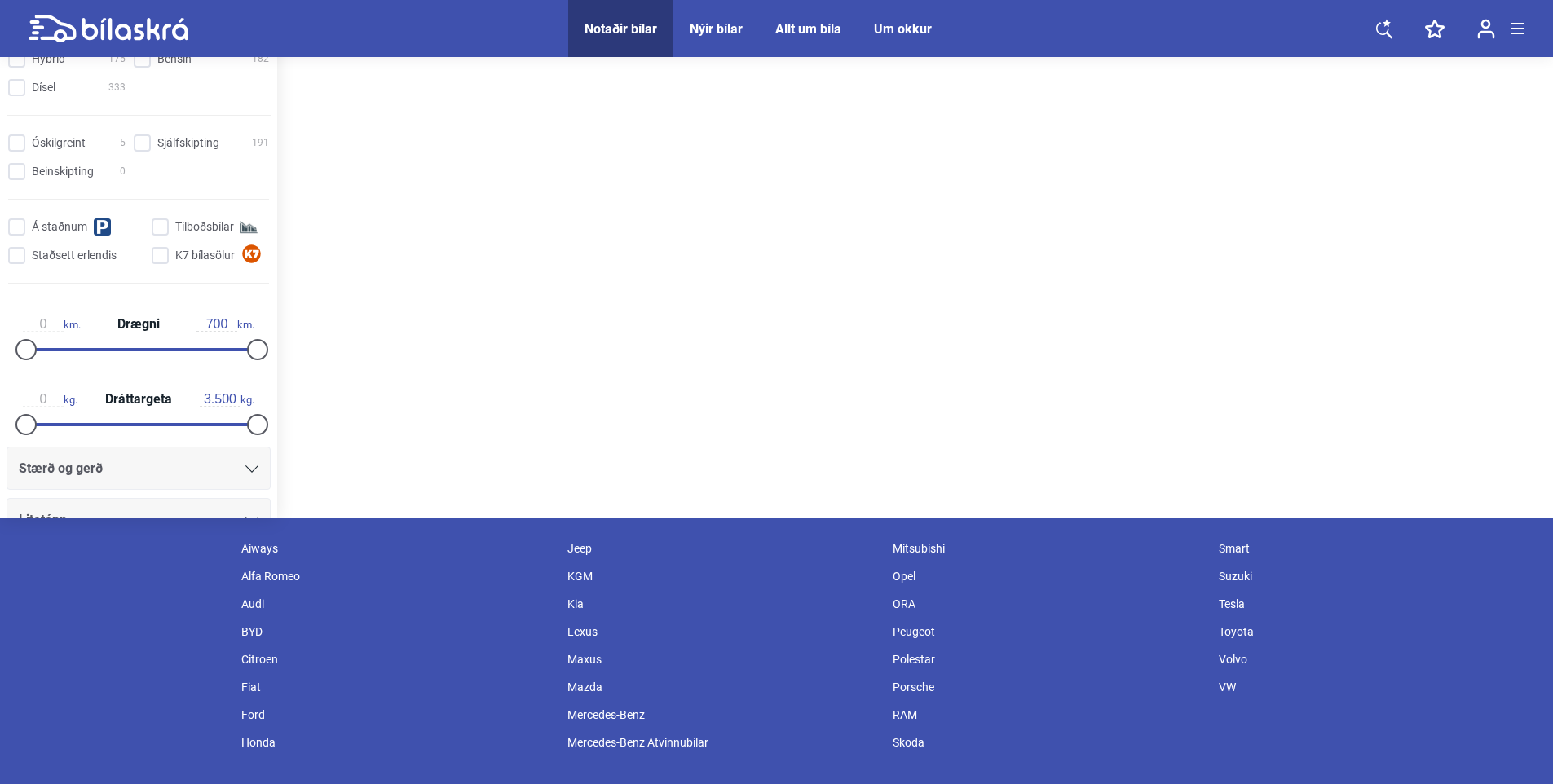
scroll to position [340, 0]
